Goal: Transaction & Acquisition: Purchase product/service

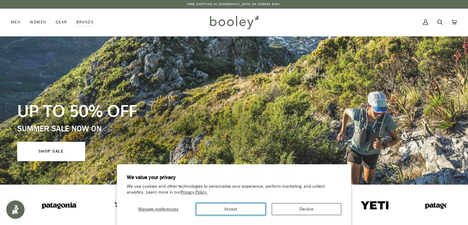
click at [236, 211] on button "Accept" at bounding box center [231, 209] width 70 height 12
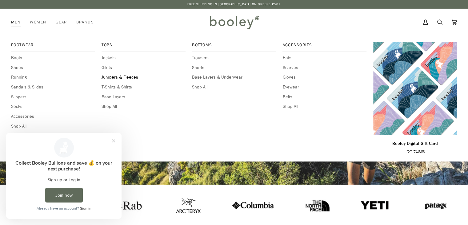
click at [121, 77] on span "Jumpers & Fleeces" at bounding box center [144, 77] width 84 height 7
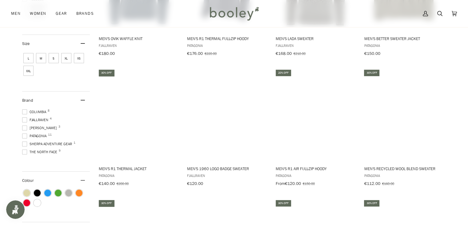
scroll to position [174, 0]
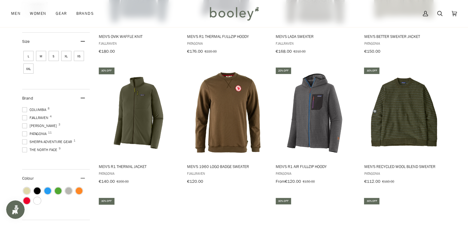
click at [25, 126] on span at bounding box center [24, 125] width 5 height 5
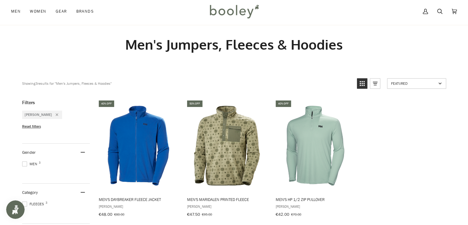
scroll to position [7, 0]
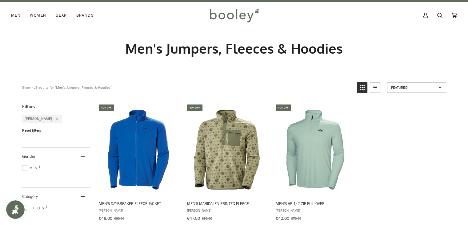
click at [34, 128] on span "Reset filters" at bounding box center [31, 130] width 19 height 5
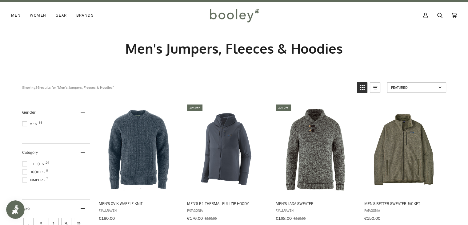
click at [23, 163] on span at bounding box center [24, 163] width 5 height 5
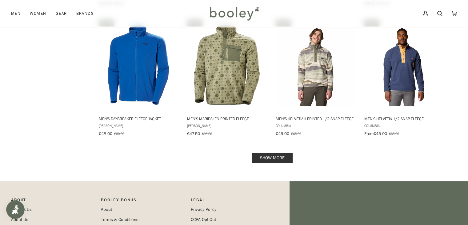
scroll to position [627, 0]
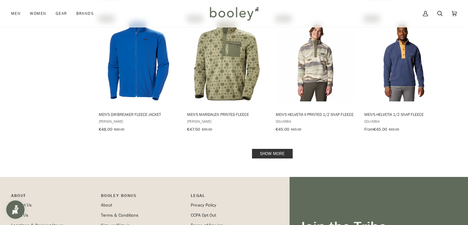
click at [266, 149] on link "Show more" at bounding box center [272, 154] width 41 height 10
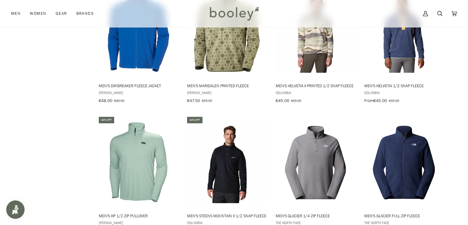
scroll to position [676, 0]
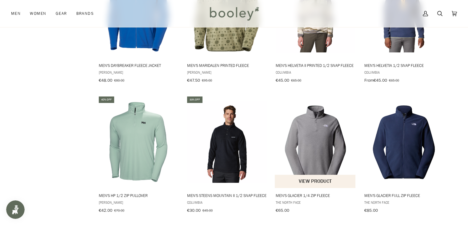
click at [304, 155] on img "Men's Glacier 1/4 Zip Fleece" at bounding box center [316, 142] width 82 height 82
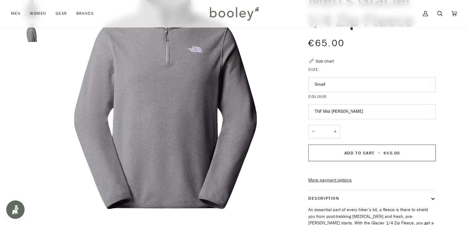
scroll to position [69, 0]
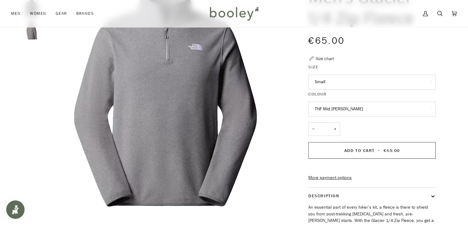
click at [415, 80] on button "Small" at bounding box center [371, 81] width 127 height 15
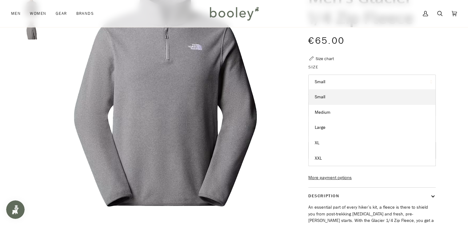
click at [415, 80] on button "Small" at bounding box center [371, 81] width 127 height 15
